Goal: Navigation & Orientation: Find specific page/section

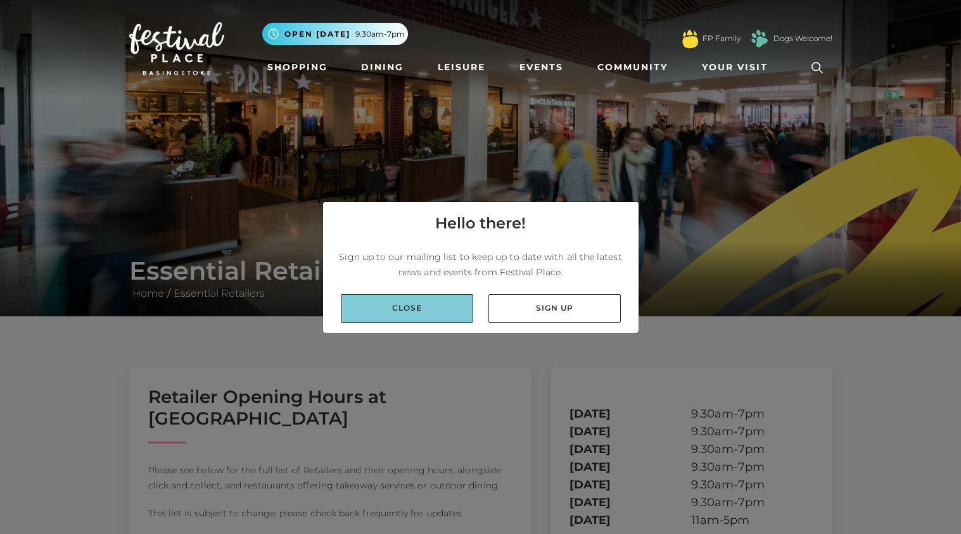
click at [455, 311] on link "Close" at bounding box center [407, 308] width 132 height 28
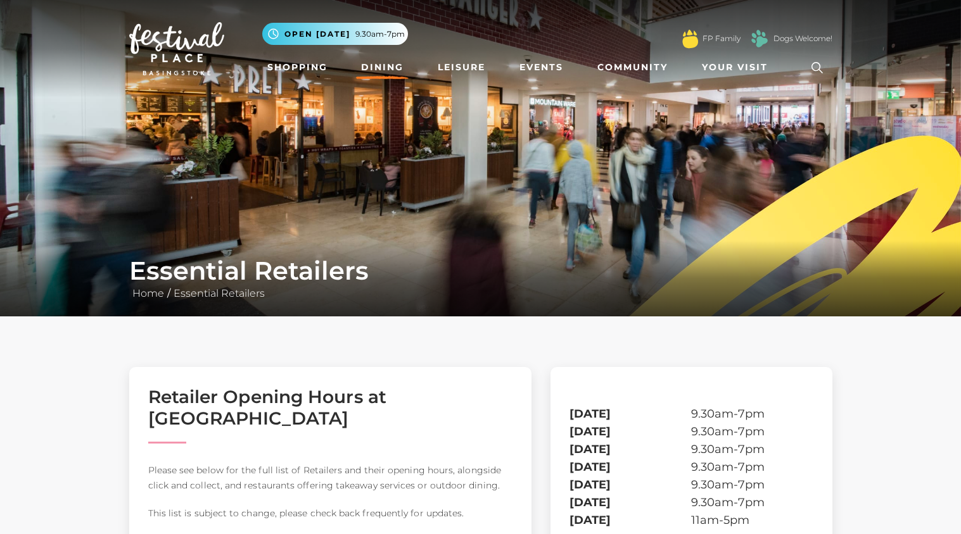
click at [389, 63] on link "Dining" at bounding box center [382, 67] width 53 height 23
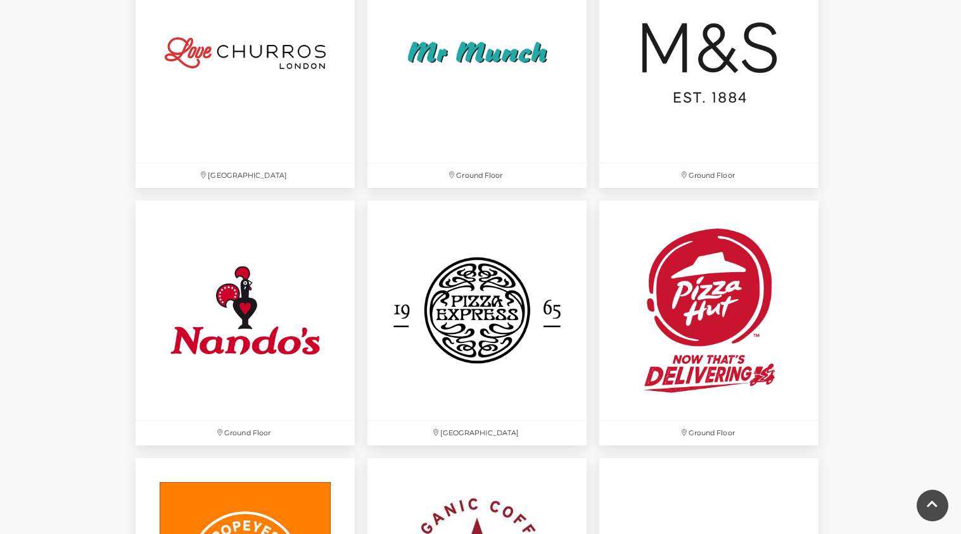
scroll to position [3268, 0]
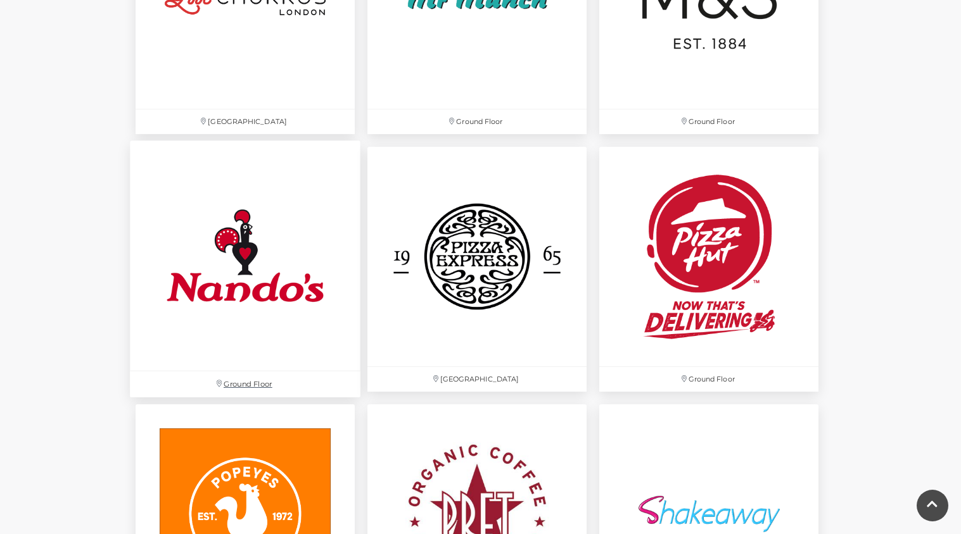
click at [290, 227] on img at bounding box center [245, 256] width 230 height 230
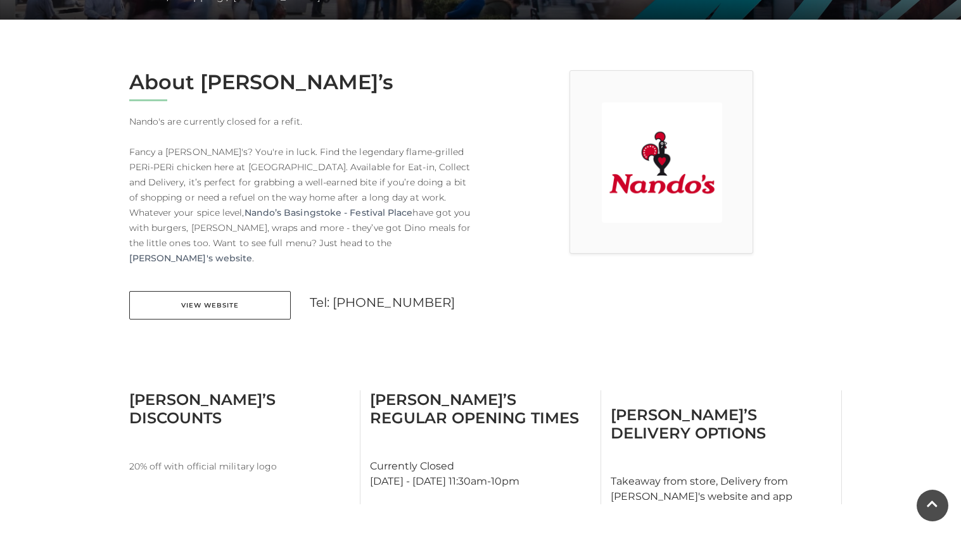
scroll to position [298, 0]
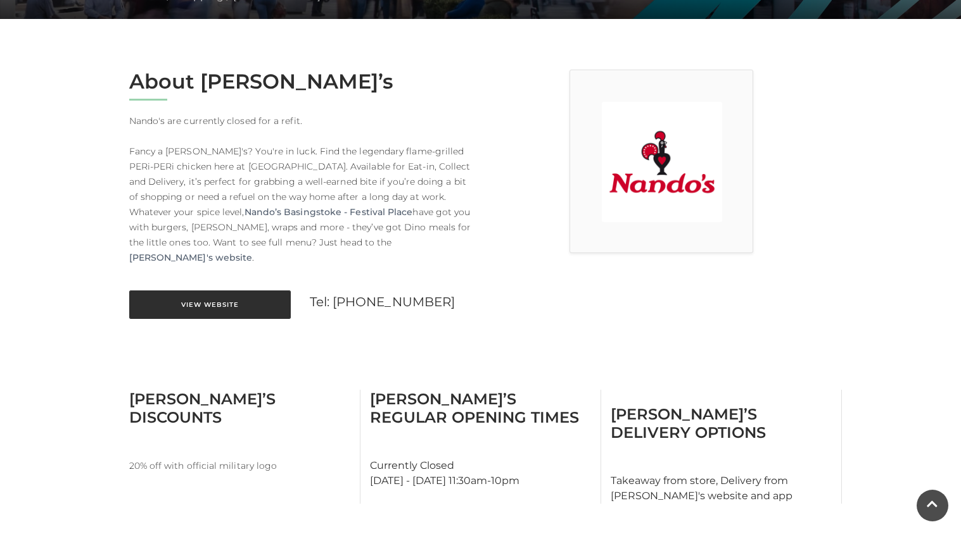
click at [231, 292] on link "View Website" at bounding box center [209, 305] width 161 height 28
